Goal: Task Accomplishment & Management: Manage account settings

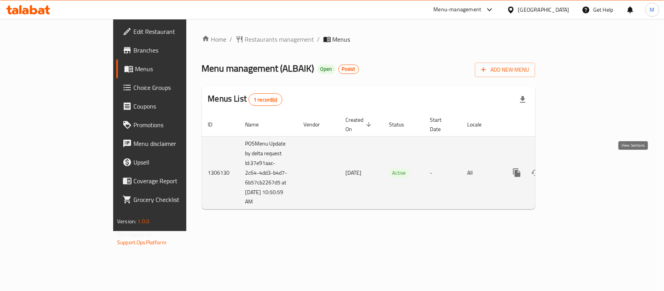
click at [582, 163] on link "enhanced table" at bounding box center [573, 172] width 19 height 19
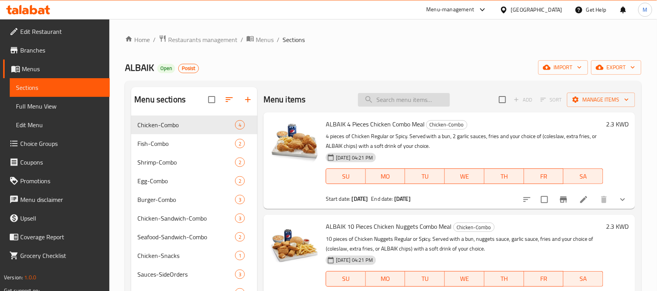
drag, startPoint x: 446, startPoint y: 98, endPoint x: 431, endPoint y: 98, distance: 15.2
click at [446, 98] on div "Menu items Add Sort Manage items" at bounding box center [448, 99] width 371 height 25
click at [415, 100] on input "search" at bounding box center [404, 100] width 92 height 14
paste input "Big BAIK with Cheese Combo"
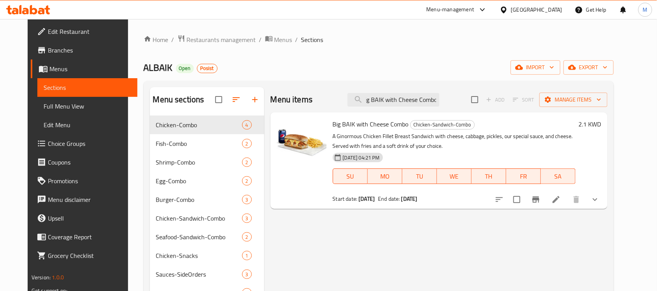
type input "Big BAIK with Cheese Combo"
click at [629, 195] on div "Home / Restaurants management / Menus / Sections ALBAIK Open Posist import expo…" at bounding box center [378, 229] width 501 height 420
click at [604, 205] on button "show more" at bounding box center [594, 199] width 19 height 19
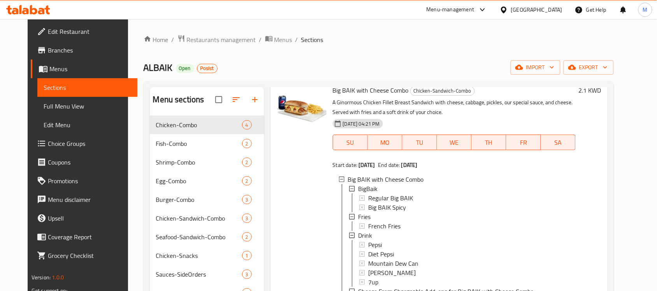
scroll to position [49, 0]
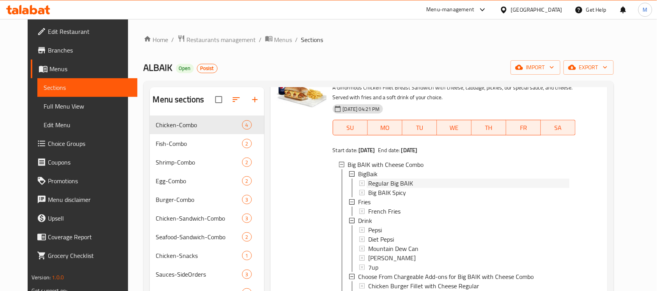
click at [380, 181] on span "Regular Big BAIK" at bounding box center [390, 183] width 45 height 9
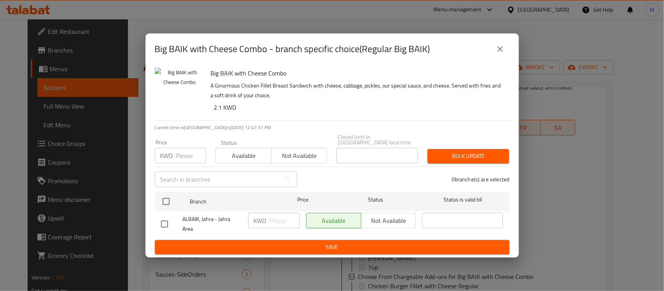
click at [501, 51] on icon "close" at bounding box center [500, 48] width 5 height 5
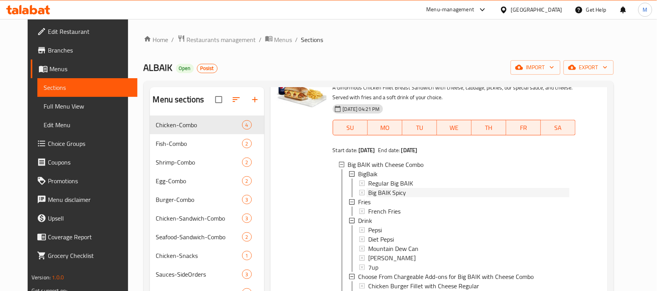
click at [382, 191] on span "Big BAIK Spicy" at bounding box center [387, 192] width 38 height 9
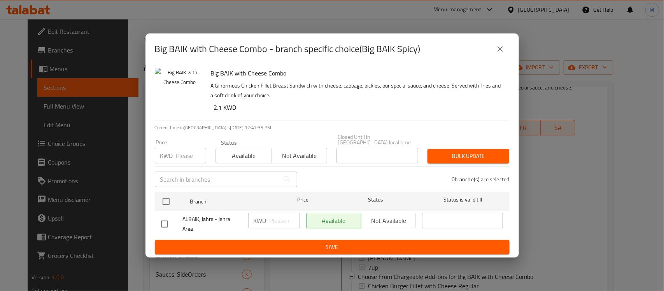
click at [494, 56] on button "close" at bounding box center [500, 49] width 19 height 19
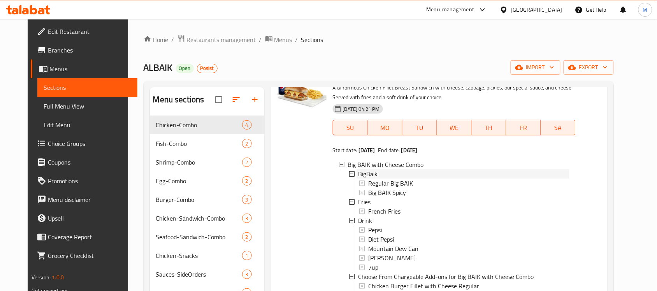
click at [360, 173] on span "BigBaik" at bounding box center [367, 173] width 19 height 9
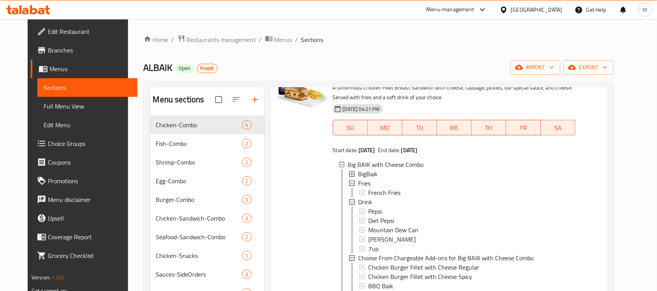
click at [360, 173] on span "BigBaik" at bounding box center [367, 173] width 19 height 9
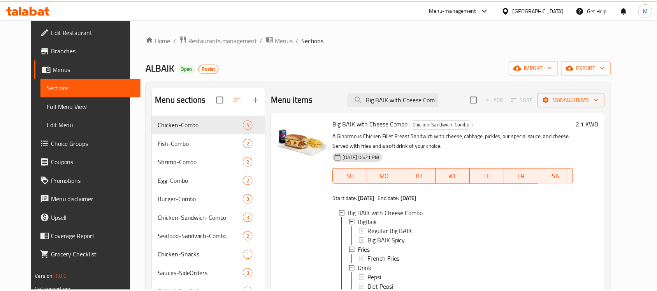
scroll to position [148, 0]
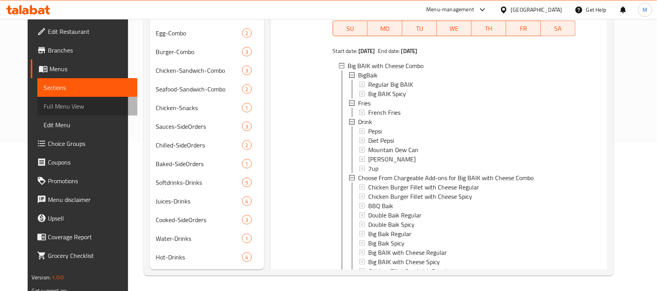
click at [44, 104] on span "Full Menu View" at bounding box center [88, 106] width 88 height 9
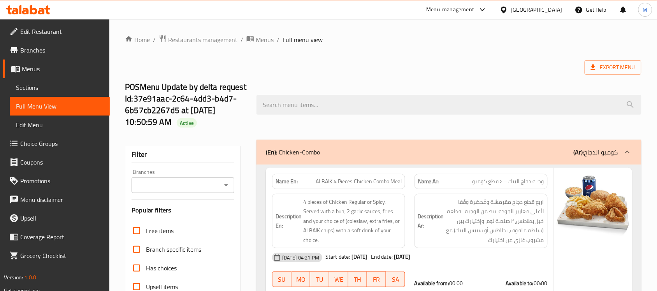
click at [181, 189] on input "Branches" at bounding box center [176, 185] width 85 height 11
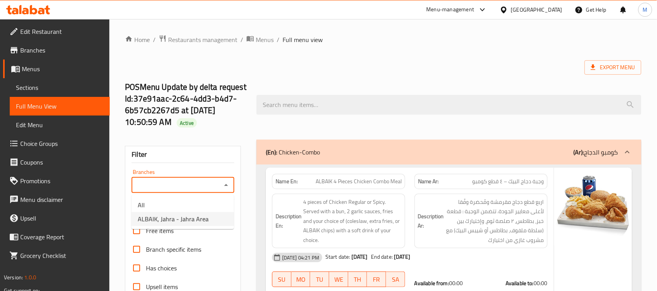
click at [184, 218] on span "ALBAIK, Jahra - Jahra Area" at bounding box center [173, 218] width 71 height 9
type input "ALBAIK, Jahra - Jahra Area"
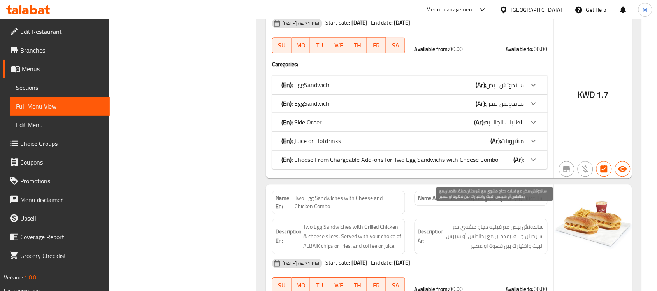
scroll to position [2188, 0]
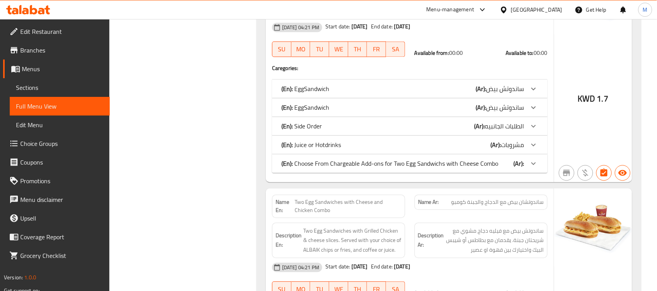
click at [526, 154] on div at bounding box center [533, 163] width 19 height 19
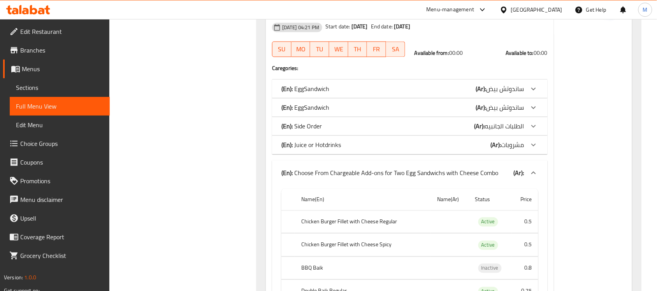
click at [526, 161] on div "(En): Choose From Chargeable Add-ons for Two Egg Sandwichs with Cheese Combo (A…" at bounding box center [409, 173] width 275 height 25
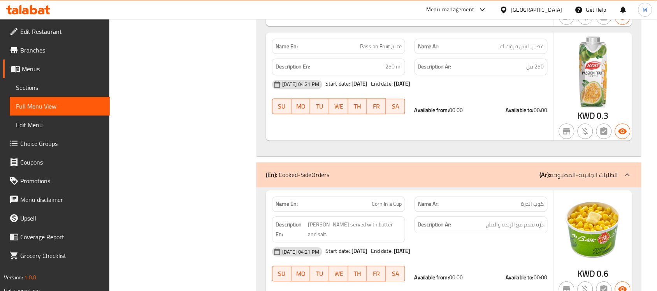
scroll to position [6443, 0]
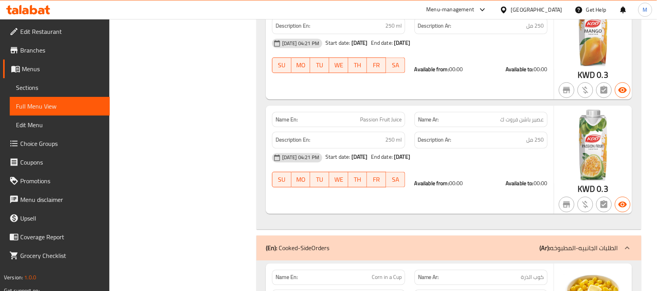
click at [35, 57] on link "Branches" at bounding box center [56, 50] width 107 height 19
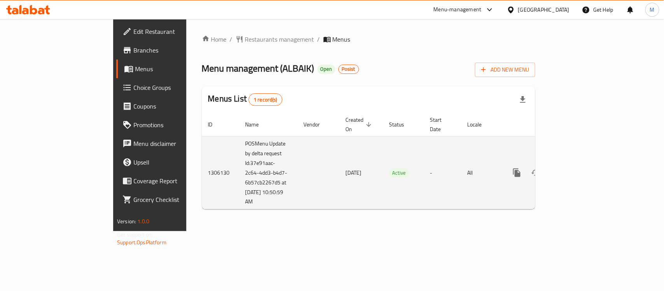
click at [239, 192] on td "POSMenu Update by delta request Id:37e91aac-2c64-4dd3-b4d7-6b57cb2267d5 at [DAT…" at bounding box center [268, 172] width 58 height 73
drag, startPoint x: 212, startPoint y: 193, endPoint x: 197, endPoint y: 191, distance: 15.2
click at [239, 192] on td "POSMenu Update by delta request Id:37e91aac-2c64-4dd3-b4d7-6b57cb2267d5 at [DAT…" at bounding box center [268, 172] width 58 height 73
click at [239, 168] on td "POSMenu Update by delta request Id:37e91aac-2c64-4dd3-b4d7-6b57cb2267d5 at [DAT…" at bounding box center [268, 172] width 58 height 73
click at [239, 173] on td "POSMenu Update by delta request Id:37e91aac-2c64-4dd3-b4d7-6b57cb2267d5 at [DAT…" at bounding box center [268, 172] width 58 height 73
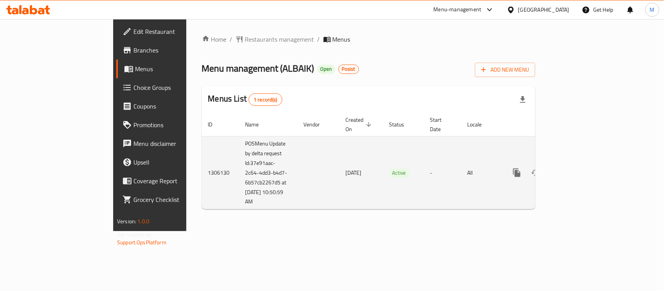
click at [239, 173] on td "POSMenu Update by delta request Id:37e91aac-2c64-4dd3-b4d7-6b57cb2267d5 at [DAT…" at bounding box center [268, 172] width 58 height 73
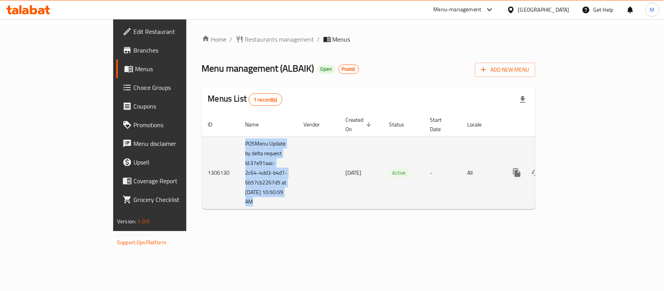
click at [239, 173] on td "POSMenu Update by delta request Id:37e91aac-2c64-4dd3-b4d7-6b57cb2267d5 at [DAT…" at bounding box center [268, 172] width 58 height 73
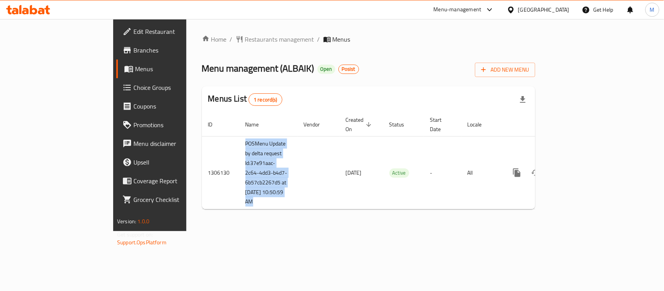
copy td "POSMenu Update by delta request Id:37e91aac-2c64-4dd3-b4d7-6b57cb2267d5 at [DAT…"
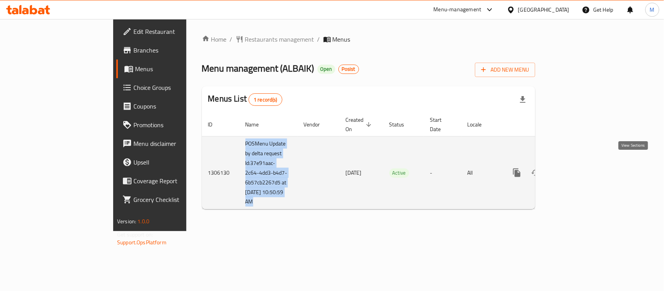
click at [578, 168] on icon "enhanced table" at bounding box center [572, 172] width 9 height 9
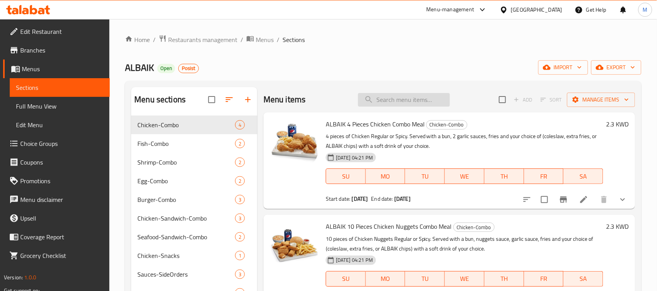
click at [384, 98] on input "search" at bounding box center [404, 100] width 92 height 14
paste input "Big BAIK with Cheese Combo"
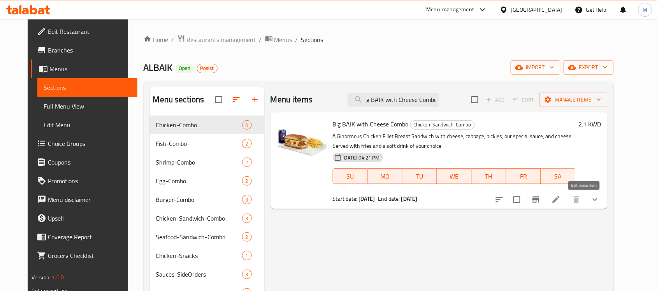
type input "Big BAIK with Cheese Combo"
click at [561, 202] on icon at bounding box center [555, 199] width 9 height 9
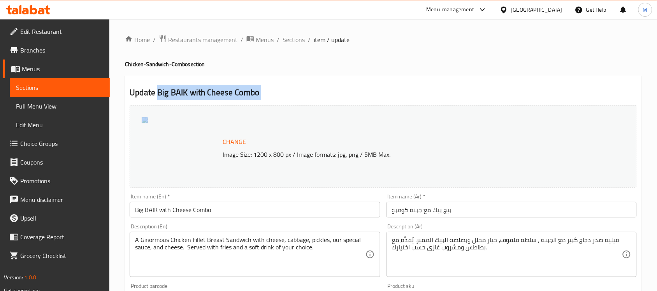
drag, startPoint x: 157, startPoint y: 92, endPoint x: 324, endPoint y: 109, distance: 168.1
click at [310, 88] on h2 "Update Big BAIK with Cheese Combo" at bounding box center [383, 93] width 507 height 12
drag, startPoint x: 259, startPoint y: 93, endPoint x: 158, endPoint y: 96, distance: 100.8
click at [158, 96] on h2 "Update Big BAIK with Cheese Combo" at bounding box center [383, 93] width 507 height 12
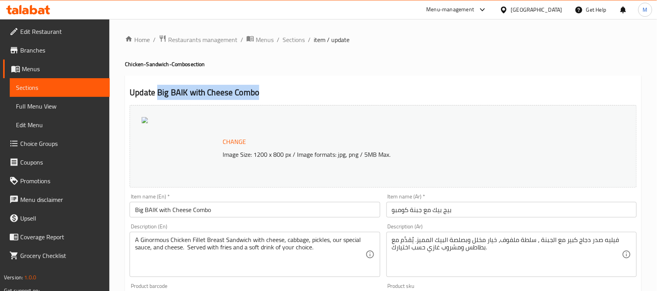
copy h2 "Big BAIK with Cheese Combo"
click at [288, 37] on span "Sections" at bounding box center [293, 39] width 22 height 9
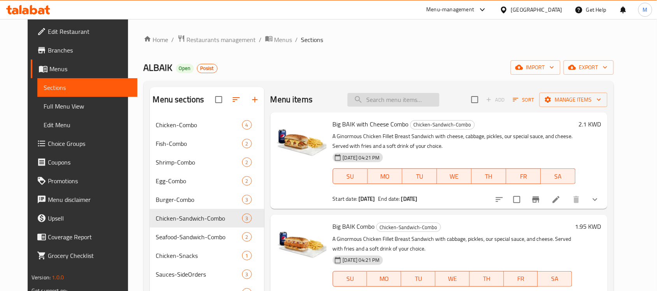
click at [413, 98] on input "search" at bounding box center [393, 100] width 92 height 14
paste input "Big BAIK with Cheese Combo"
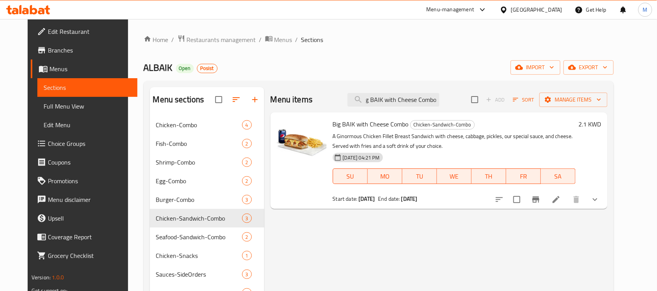
type input "Big BAIK with Cheese Combo"
click at [599, 203] on icon "show more" at bounding box center [594, 199] width 9 height 9
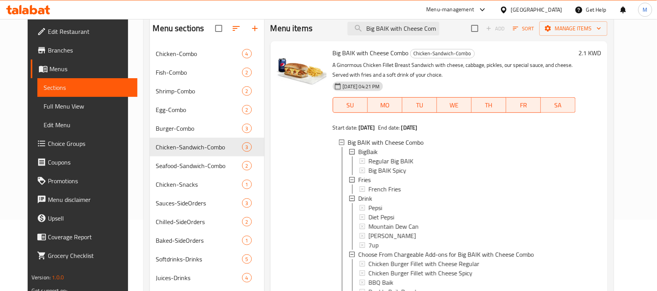
scroll to position [146, 0]
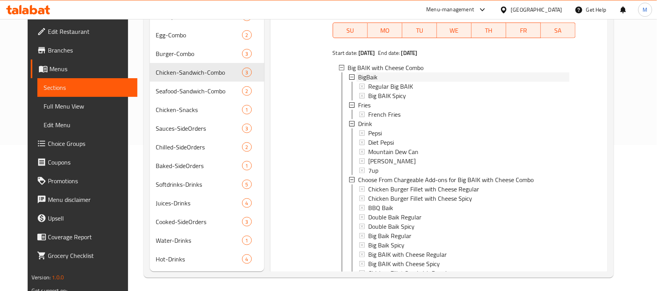
click at [366, 75] on span "BigBaik" at bounding box center [367, 76] width 19 height 9
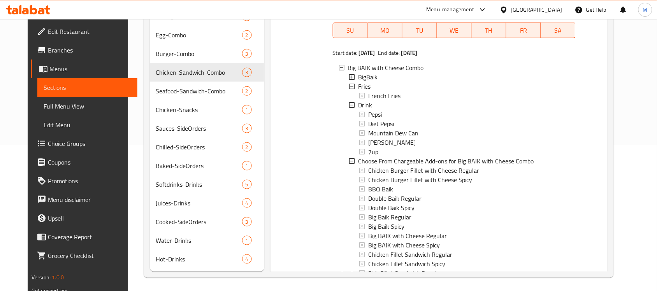
click at [366, 75] on span "BigBaik" at bounding box center [367, 76] width 19 height 9
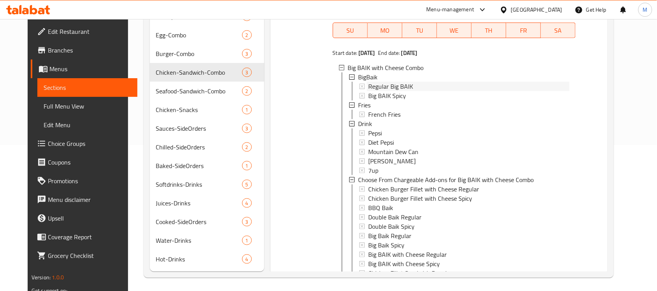
click at [380, 84] on span "Regular Big BAIK" at bounding box center [390, 86] width 45 height 9
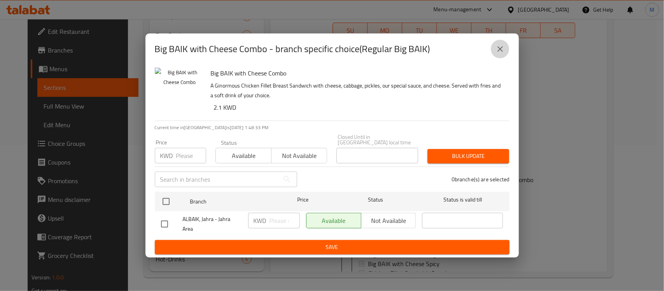
click at [506, 51] on button "close" at bounding box center [500, 49] width 19 height 19
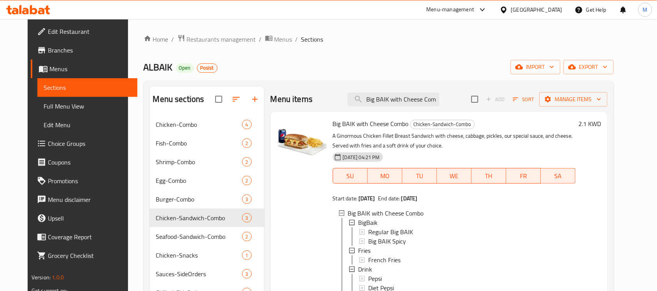
scroll to position [0, 0]
click at [49, 65] on span "Menus" at bounding box center [90, 68] width 82 height 9
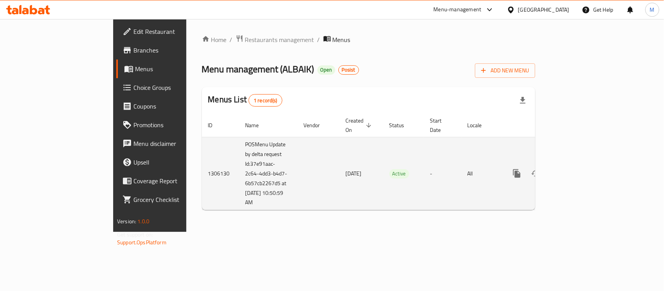
click at [239, 184] on td "POSMenu Update by delta request Id:37e91aac-2c64-4dd3-b4d7-6b57cb2267d5 at [DAT…" at bounding box center [268, 173] width 58 height 73
click at [239, 183] on td "POSMenu Update by delta request Id:37e91aac-2c64-4dd3-b4d7-6b57cb2267d5 at [DAT…" at bounding box center [268, 173] width 58 height 73
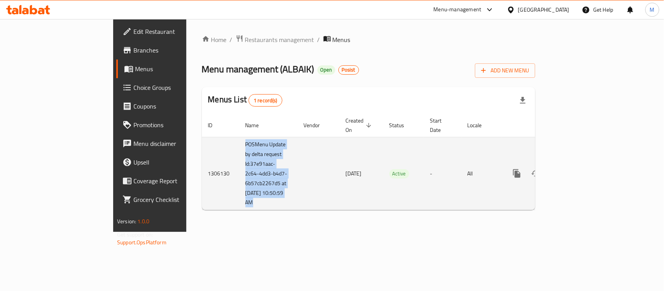
click at [239, 183] on td "POSMenu Update by delta request Id:37e91aac-2c64-4dd3-b4d7-6b57cb2267d5 at [DAT…" at bounding box center [268, 173] width 58 height 73
click at [239, 185] on td "POSMenu Update by delta request Id:37e91aac-2c64-4dd3-b4d7-6b57cb2267d5 at [DAT…" at bounding box center [268, 173] width 58 height 73
click at [239, 186] on td "POSMenu Update by delta request Id:37e91aac-2c64-4dd3-b4d7-6b57cb2267d5 at [DAT…" at bounding box center [268, 173] width 58 height 73
drag, startPoint x: 193, startPoint y: 186, endPoint x: 143, endPoint y: 36, distance: 157.7
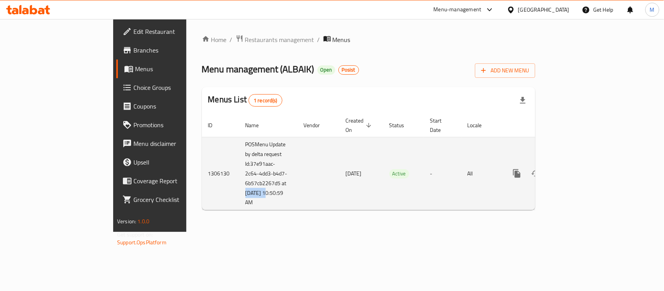
click at [239, 185] on td "POSMenu Update by delta request Id:37e91aac-2c64-4dd3-b4d7-6b57cb2267d5 at [DAT…" at bounding box center [268, 173] width 58 height 73
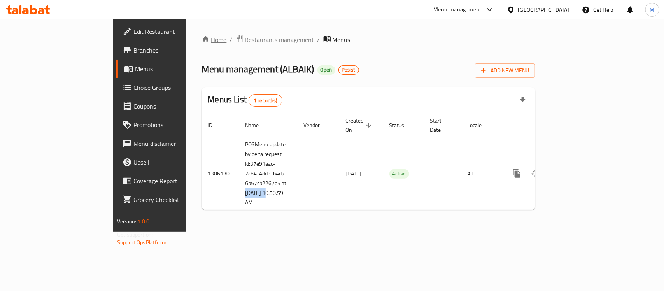
copy td "9/4/2025"
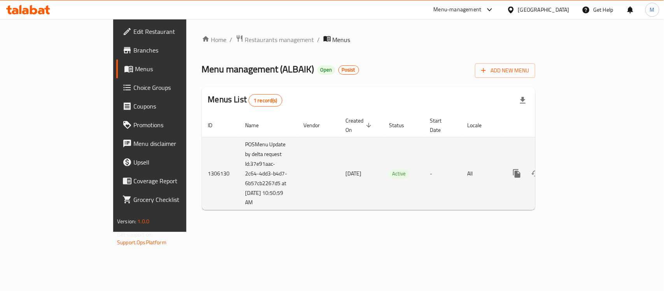
click at [239, 163] on td "POSMenu Update by delta request Id:37e91aac-2c64-4dd3-b4d7-6b57cb2267d5 at [DAT…" at bounding box center [268, 173] width 58 height 73
drag, startPoint x: 190, startPoint y: 190, endPoint x: 168, endPoint y: 187, distance: 22.0
click at [239, 187] on td "POSMenu Update by delta request Id:37e91aac-2c64-4dd3-b4d7-6b57cb2267d5 at [DAT…" at bounding box center [268, 173] width 58 height 73
drag, startPoint x: 185, startPoint y: 188, endPoint x: 190, endPoint y: 187, distance: 4.7
click at [239, 188] on td "POSMenu Update by delta request Id:37e91aac-2c64-4dd3-b4d7-6b57cb2267d5 at [DAT…" at bounding box center [268, 173] width 58 height 73
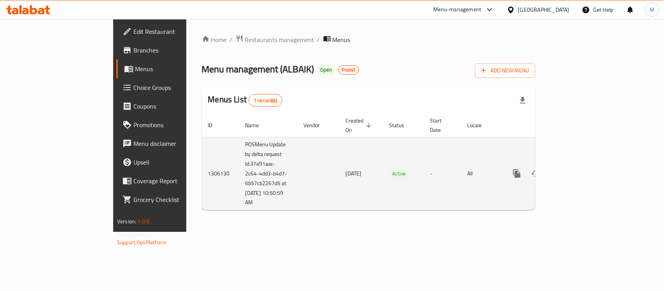
click at [239, 185] on td "POSMenu Update by delta request Id:37e91aac-2c64-4dd3-b4d7-6b57cb2267d5 at [DAT…" at bounding box center [268, 173] width 58 height 73
drag, startPoint x: 201, startPoint y: 193, endPoint x: 176, endPoint y: 159, distance: 41.4
click at [239, 159] on td "POSMenu Update by delta request Id:37e91aac-2c64-4dd3-b4d7-6b57cb2267d5 at [DAT…" at bounding box center [268, 173] width 58 height 73
copy td "37e91aac-2c64-4dd3-b4d7-6b57cb2267d5 at 9/4/2025 10:50:59 AM"
click at [578, 169] on icon "enhanced table" at bounding box center [572, 173] width 9 height 9
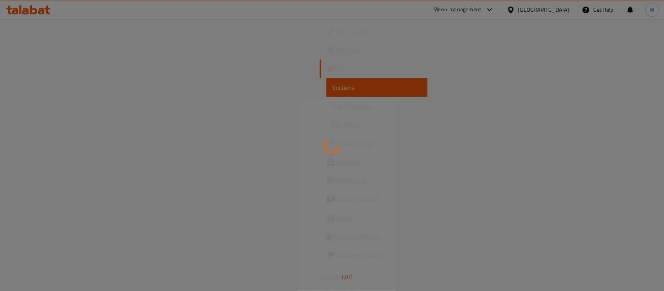
click at [53, 106] on div at bounding box center [332, 145] width 664 height 291
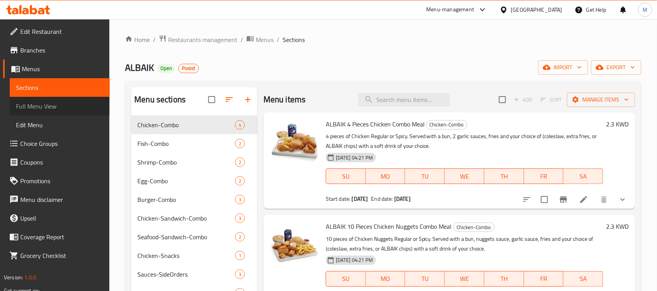
click at [54, 104] on span "Full Menu View" at bounding box center [60, 106] width 88 height 9
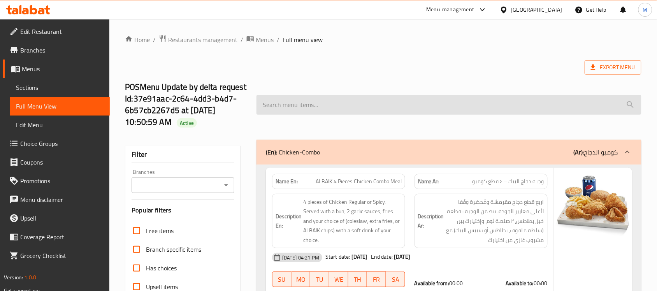
click at [319, 111] on input "search" at bounding box center [448, 105] width 385 height 20
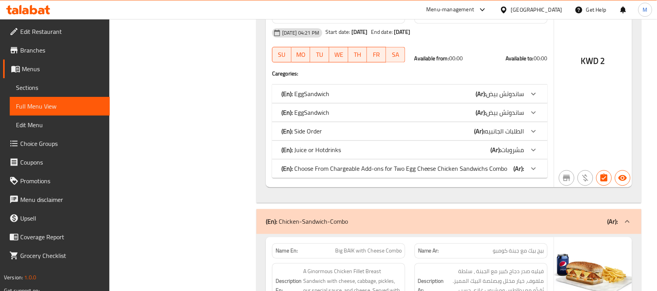
scroll to position [640, 0]
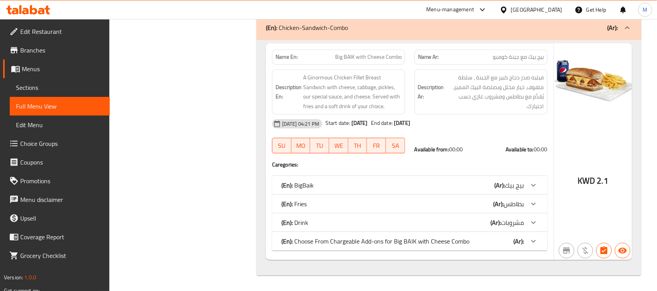
click at [316, 238] on p "(En): Choose From Chargeable Add-ons for Big BAIK with Cheese Combo" at bounding box center [375, 241] width 188 height 9
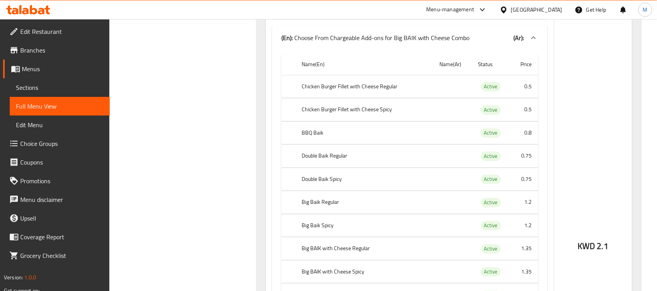
scroll to position [738, 0]
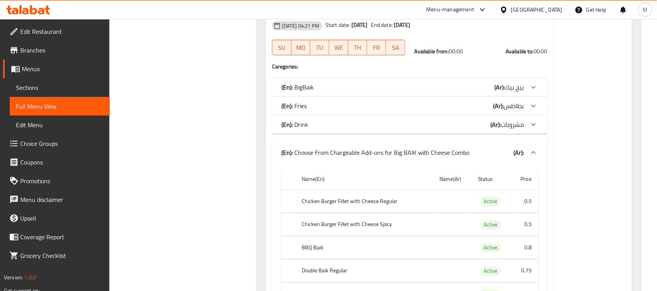
click at [372, 122] on div "(En): Drink (Ar): مشروبات" at bounding box center [402, 124] width 243 height 9
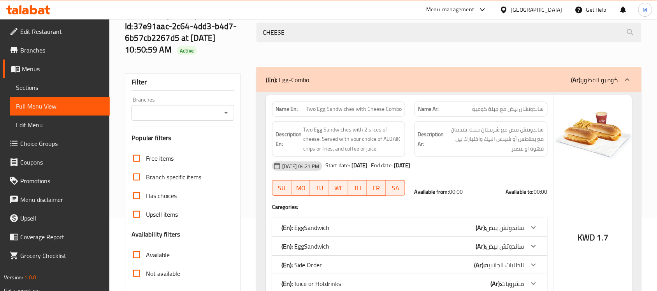
scroll to position [0, 0]
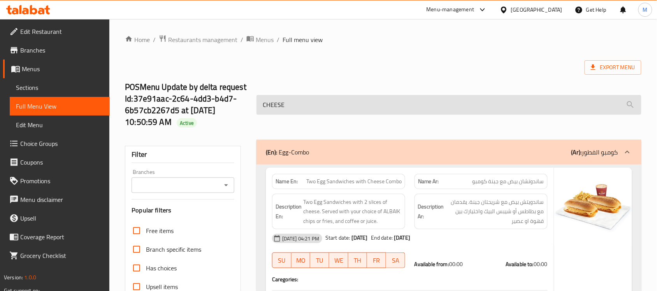
click at [310, 103] on input "CHEESE" at bounding box center [448, 105] width 385 height 20
paste input "Big BAIK with Cheese Combo"
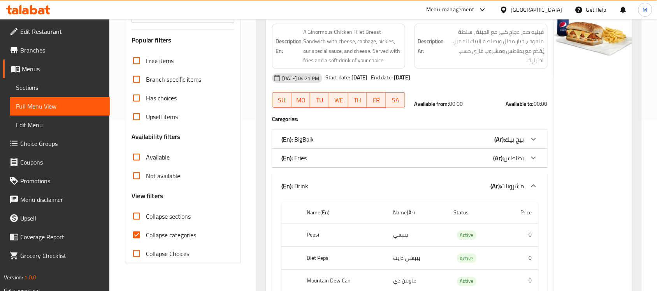
scroll to position [97, 0]
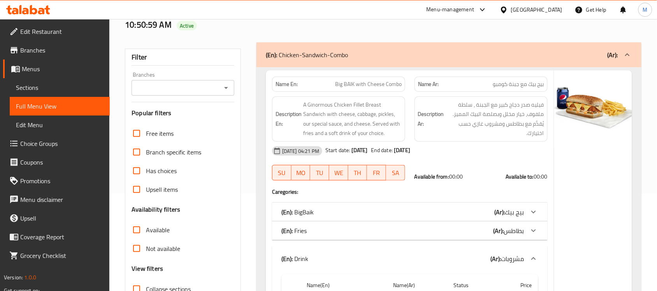
type input "Big BAIK with Cheese Combo"
click at [382, 42] on div "(En): Chicken-Sandwich-Combo (Ar):" at bounding box center [448, 54] width 385 height 25
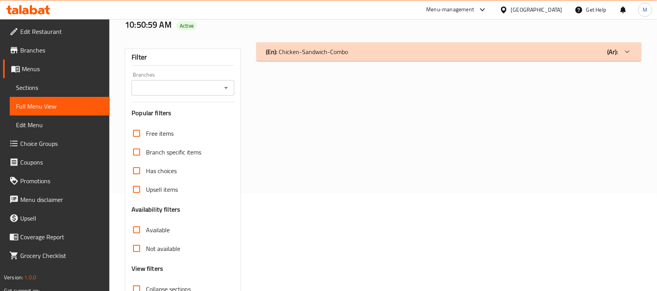
click at [378, 53] on div "(En): Chicken-Sandwich-Combo (Ar):" at bounding box center [442, 51] width 352 height 9
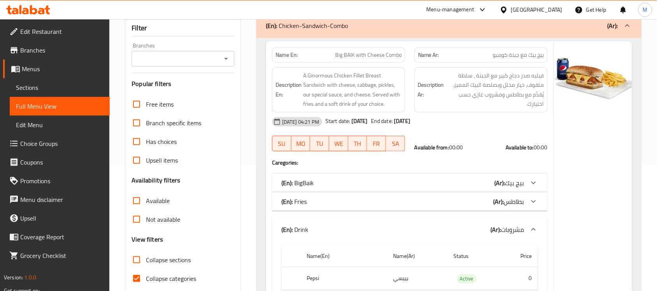
scroll to position [0, 0]
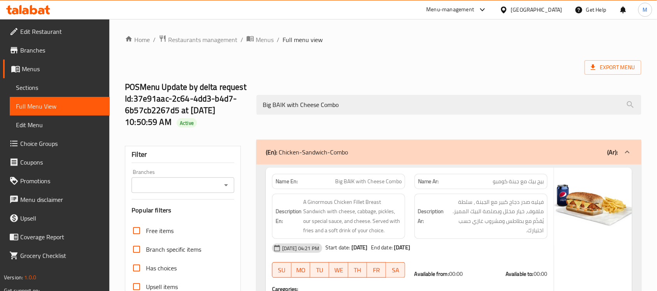
click at [548, 8] on div "[GEOGRAPHIC_DATA]" at bounding box center [536, 9] width 51 height 9
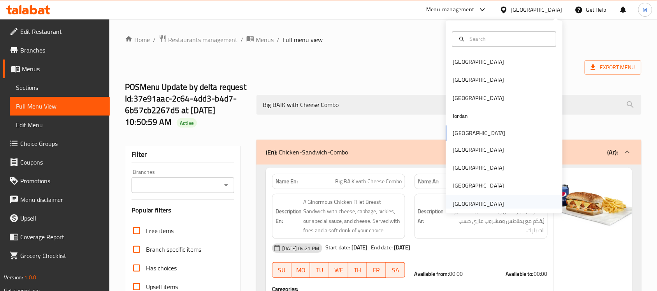
click at [471, 201] on div "United Arab Emirates" at bounding box center [478, 204] width 51 height 9
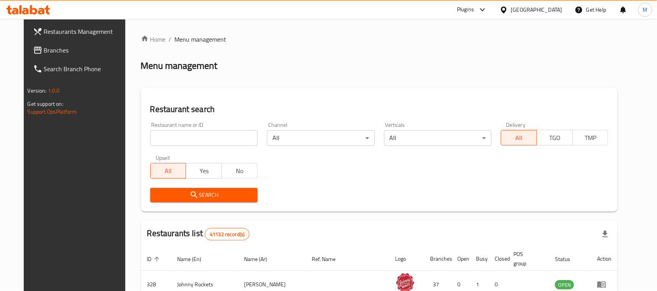
click at [27, 58] on link "Branches" at bounding box center [80, 50] width 107 height 19
